Goal: Task Accomplishment & Management: Complete application form

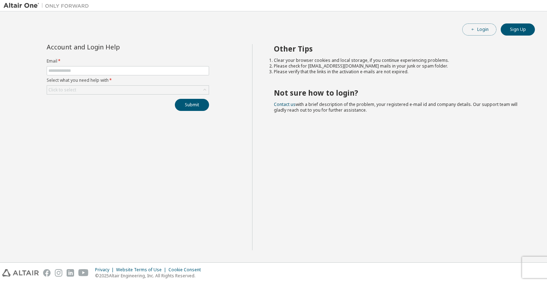
click at [472, 32] on span "button" at bounding box center [473, 30] width 6 height 6
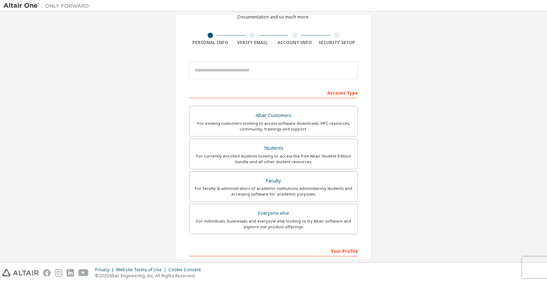
scroll to position [107, 0]
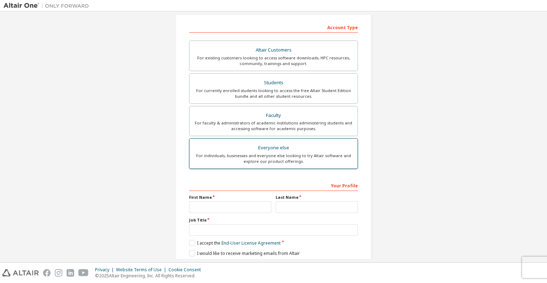
click at [285, 159] on div "For individuals, businesses and everyone else looking to try Altair software an…" at bounding box center [273, 158] width 159 height 11
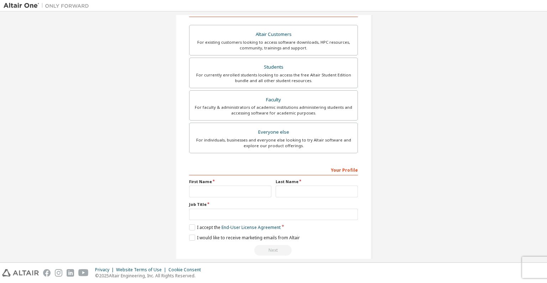
scroll to position [131, 0]
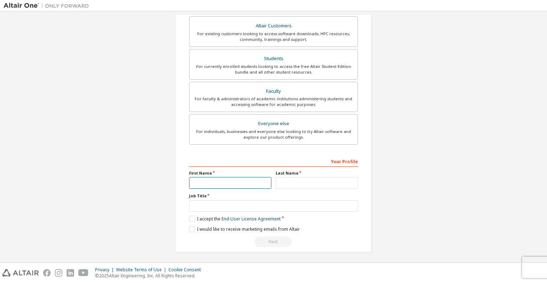
click at [225, 179] on input "text" at bounding box center [230, 183] width 82 height 12
type input "*******"
type input "*"
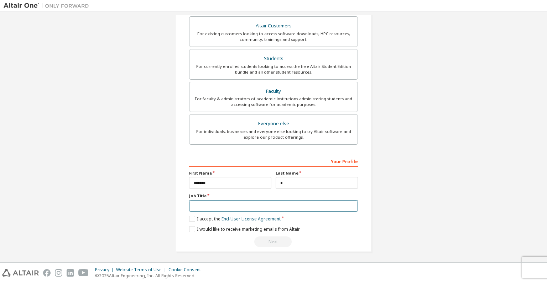
click at [239, 208] on input "text" at bounding box center [273, 206] width 169 height 12
type input "********"
click at [189, 216] on label "I accept the End-User License Agreement" at bounding box center [234, 219] width 91 height 6
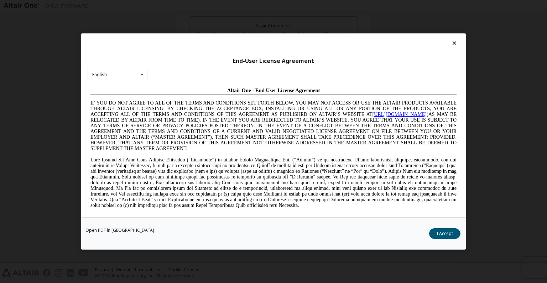
scroll to position [0, 0]
click at [447, 236] on button "I Accept" at bounding box center [444, 234] width 31 height 11
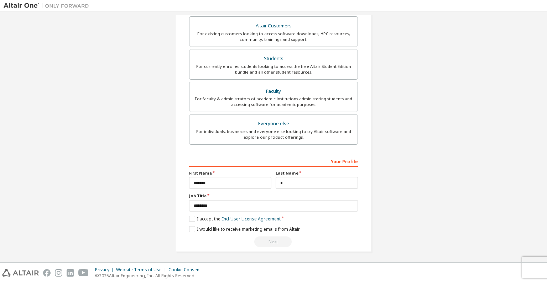
click at [272, 241] on div "Next" at bounding box center [273, 242] width 169 height 11
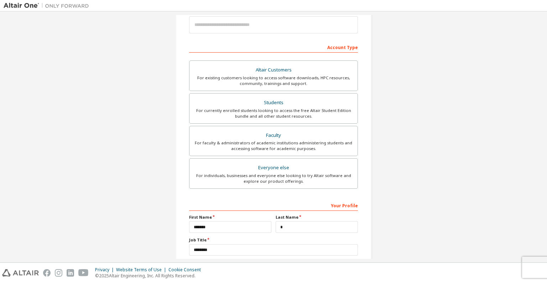
scroll to position [131, 0]
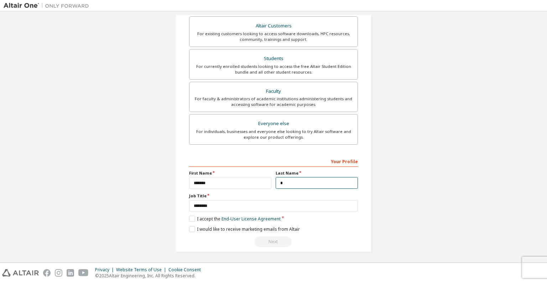
click at [315, 179] on input "*" at bounding box center [316, 183] width 82 height 12
drag, startPoint x: 258, startPoint y: 157, endPoint x: 248, endPoint y: 171, distance: 16.4
click at [258, 157] on div "Your Profile" at bounding box center [273, 161] width 169 height 11
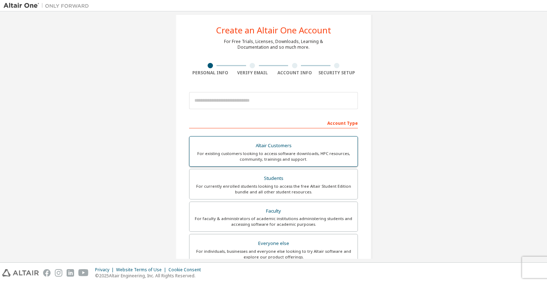
scroll to position [0, 0]
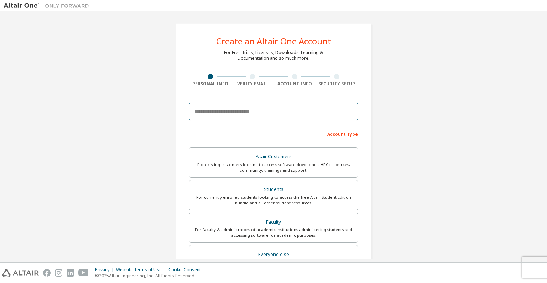
click at [261, 109] on input "email" at bounding box center [273, 111] width 169 height 17
type input "**********"
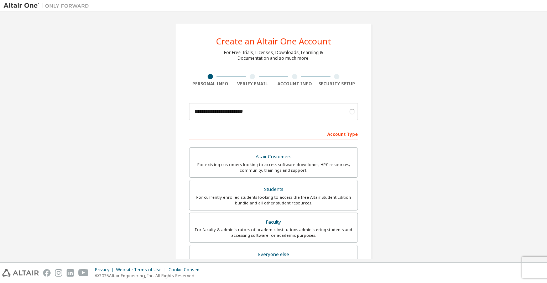
click at [393, 92] on div "**********" at bounding box center [274, 203] width 540 height 377
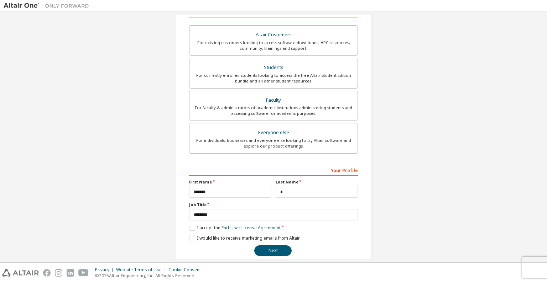
scroll to position [131, 0]
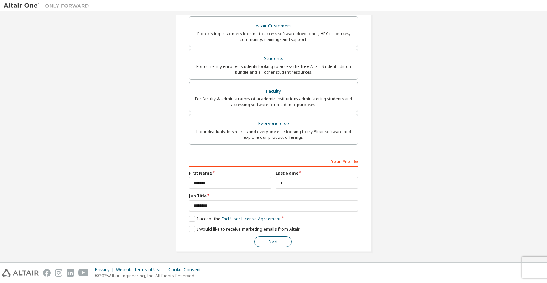
click at [271, 240] on button "Next" at bounding box center [272, 242] width 37 height 11
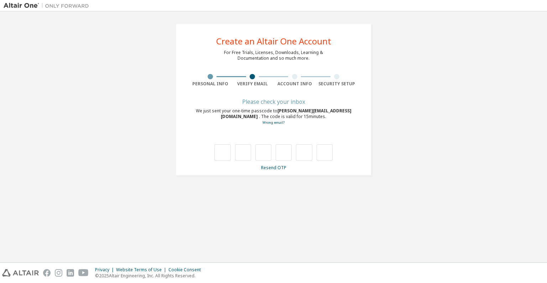
type input "*"
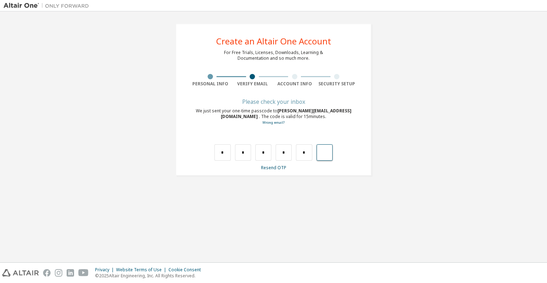
type input "*"
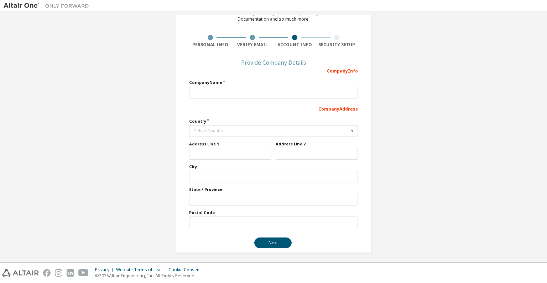
scroll to position [40, 0]
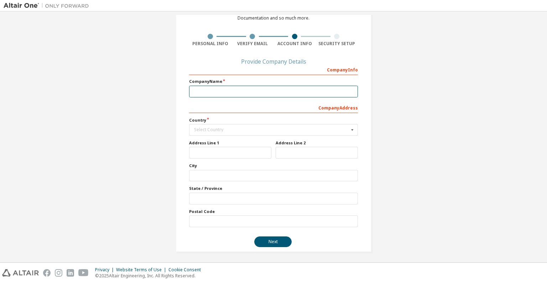
click at [270, 89] on input "text" at bounding box center [273, 92] width 169 height 12
type input "**********"
click at [236, 130] on div "Select Country" at bounding box center [271, 130] width 155 height 4
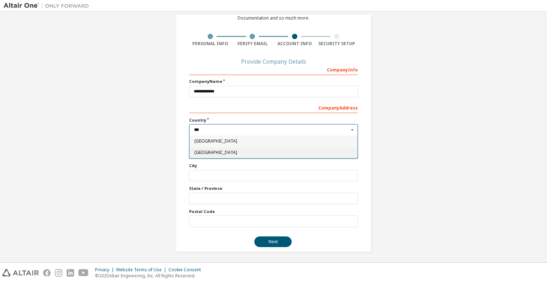
type input "***"
click at [209, 152] on span "Poland" at bounding box center [273, 153] width 158 height 4
type input "***"
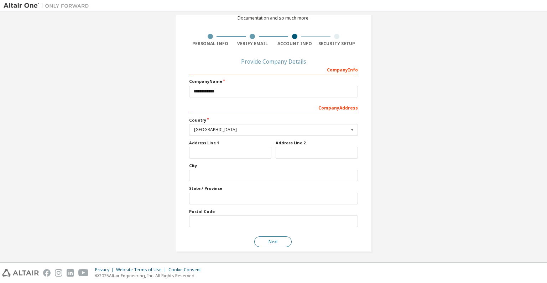
click at [271, 242] on button "Next" at bounding box center [272, 242] width 37 height 11
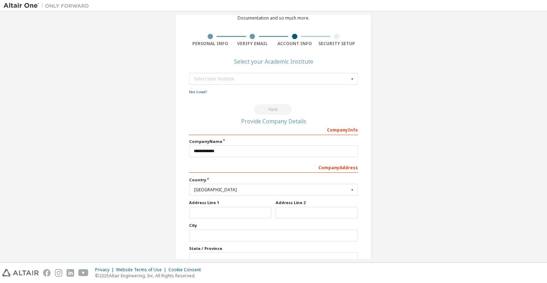
scroll to position [0, 0]
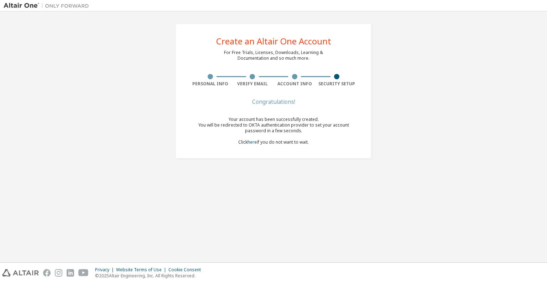
click at [349, 79] on div "Security Setup" at bounding box center [337, 80] width 42 height 13
click at [338, 79] on div at bounding box center [337, 76] width 42 height 5
